Goal: Check status: Check status

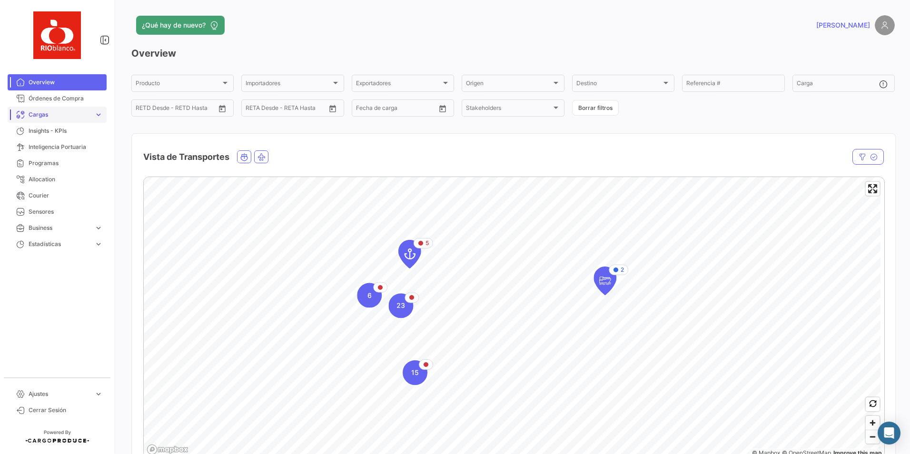
drag, startPoint x: 41, startPoint y: 112, endPoint x: 49, endPoint y: 112, distance: 7.6
click at [41, 112] on span "Cargas" at bounding box center [60, 114] width 62 height 9
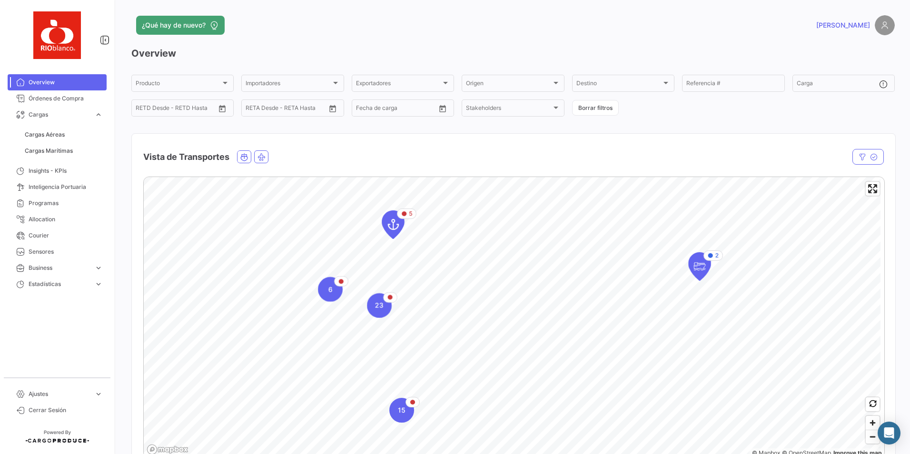
click at [54, 142] on span "Cargas Aéreas" at bounding box center [64, 135] width 86 height 16
click at [53, 147] on span "Cargas Marítimas" at bounding box center [49, 151] width 48 height 9
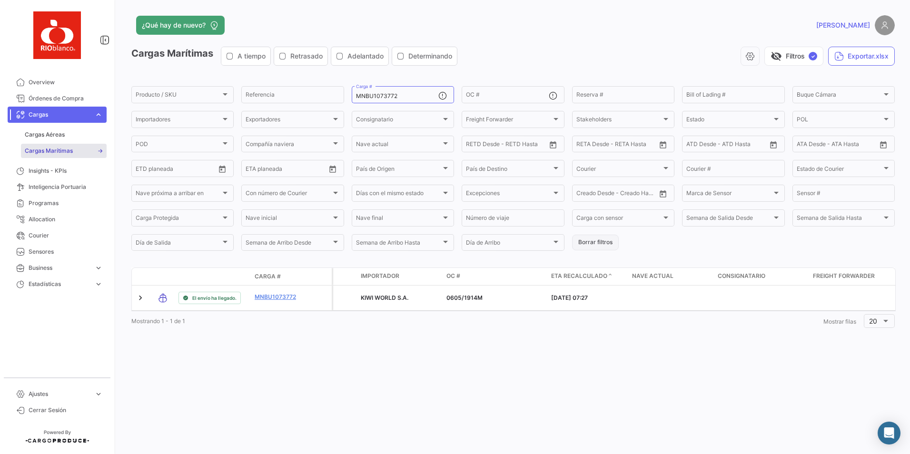
click at [593, 243] on button "Borrar filtros" at bounding box center [595, 243] width 47 height 16
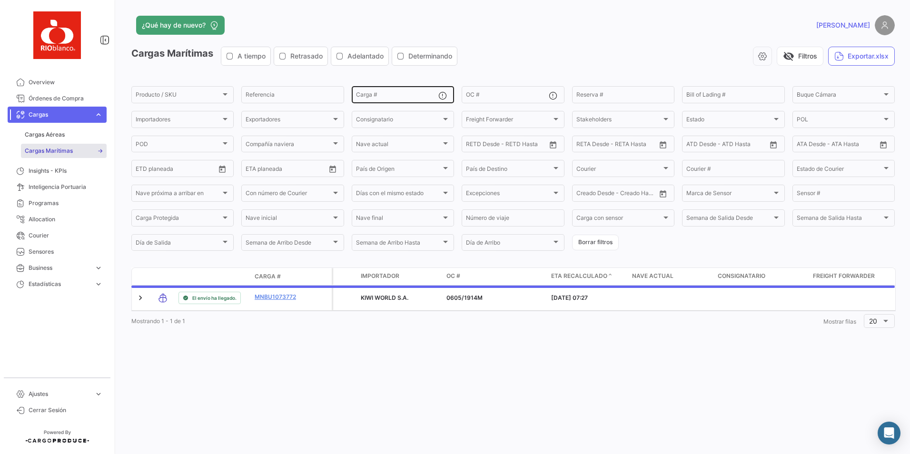
click at [391, 99] on input "Carga #" at bounding box center [397, 96] width 82 height 7
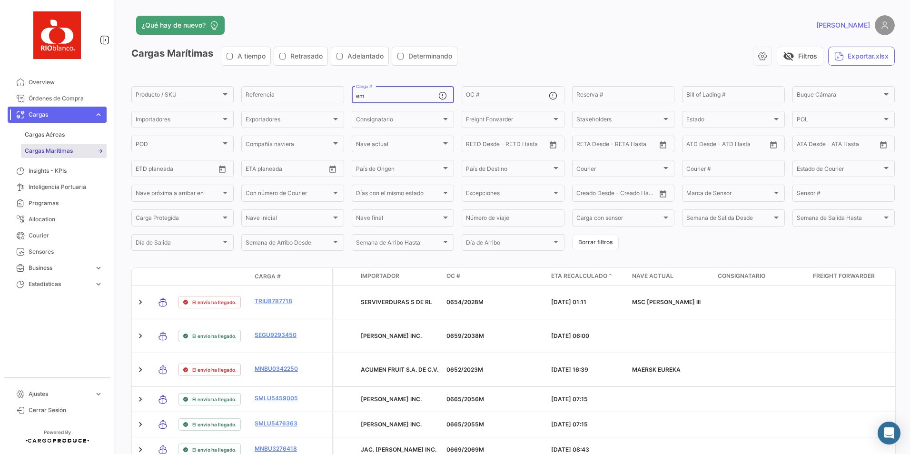
type input "e"
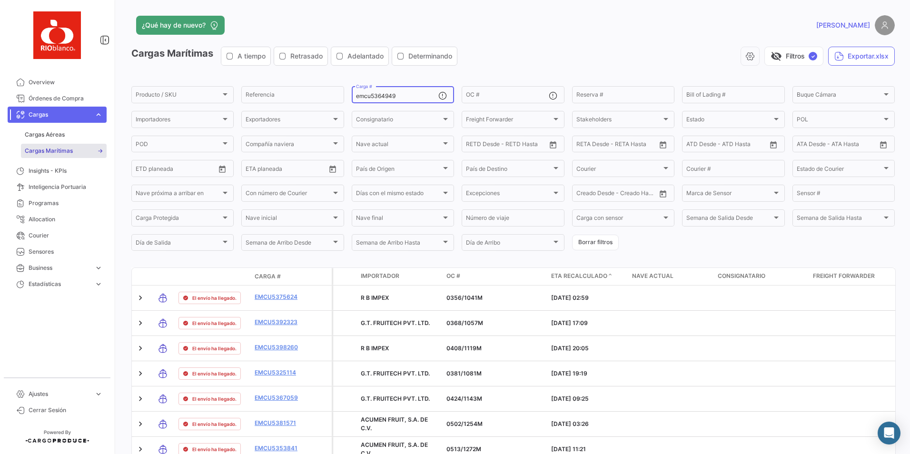
type input "emcu5364949"
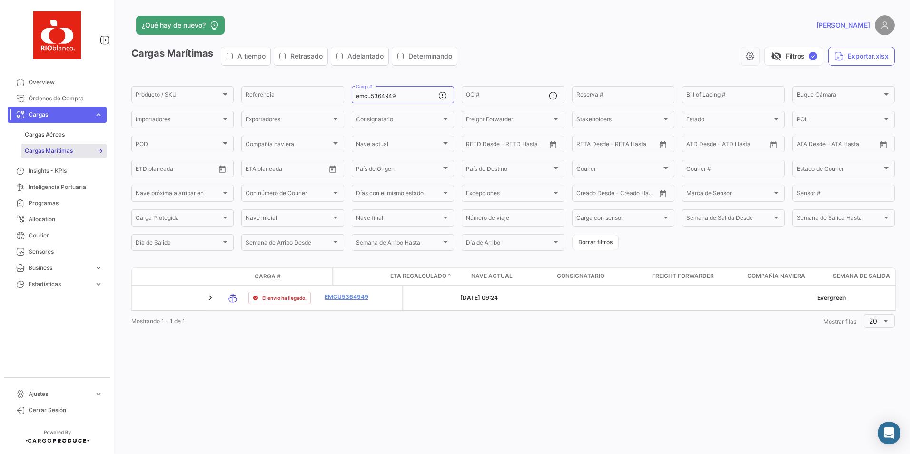
scroll to position [0, 78]
